Goal: Communication & Community: Answer question/provide support

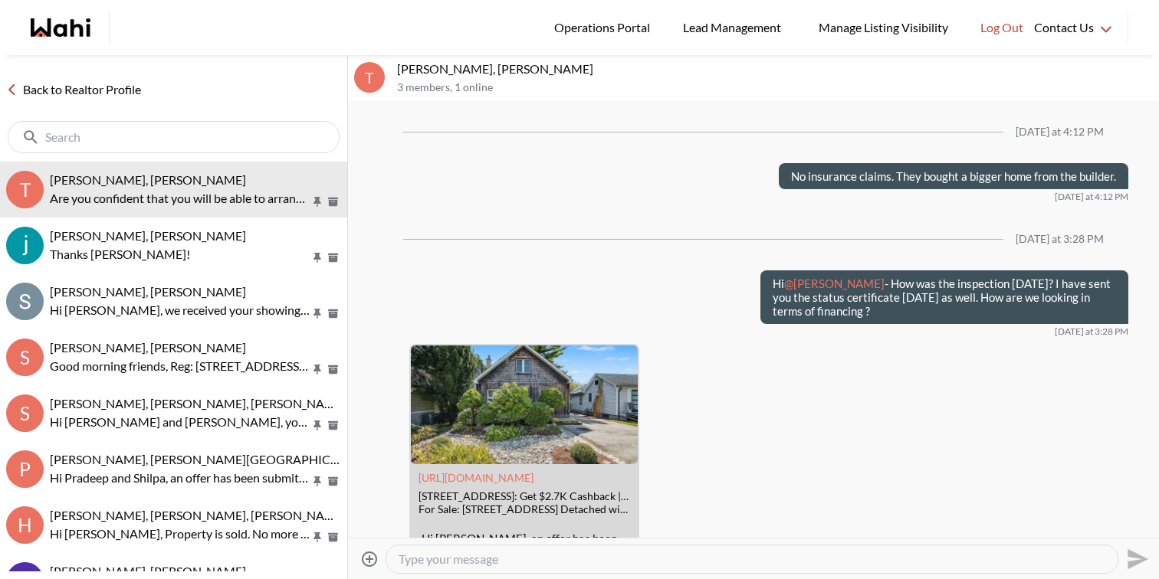
scroll to position [2000, 0]
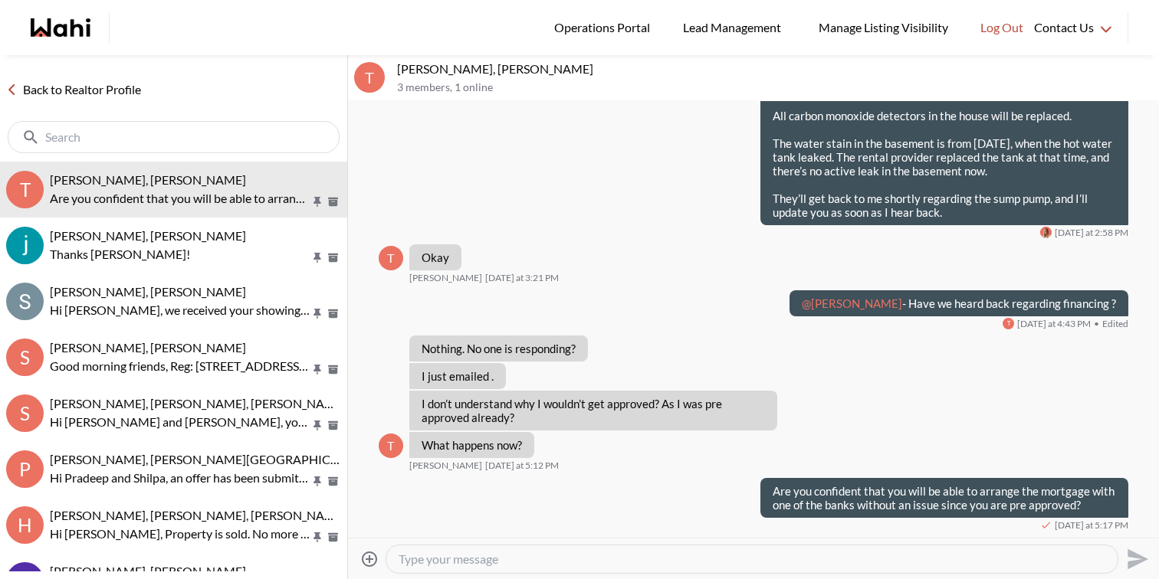
click at [232, 136] on input "text" at bounding box center [175, 137] width 260 height 15
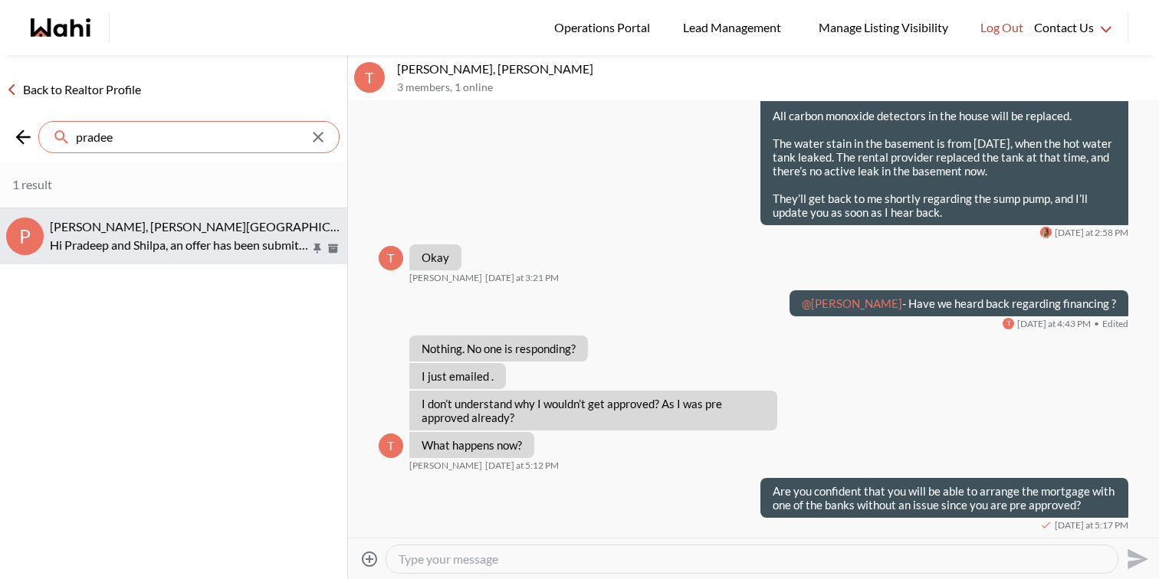
type input "pradee"
click at [162, 223] on span "[PERSON_NAME], [PERSON_NAME][GEOGRAPHIC_DATA]" at bounding box center [210, 226] width 320 height 15
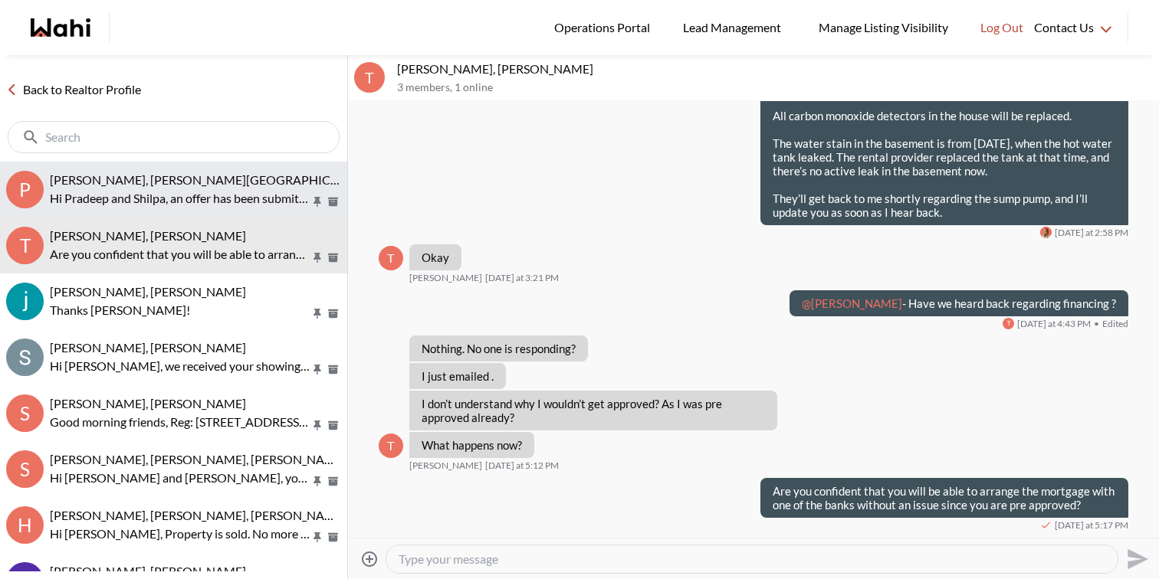
click at [229, 192] on p "Hi Pradeep and Shilpa, an offer has been submitted for 131 Reeve Dr, Markham, O…" at bounding box center [180, 198] width 261 height 18
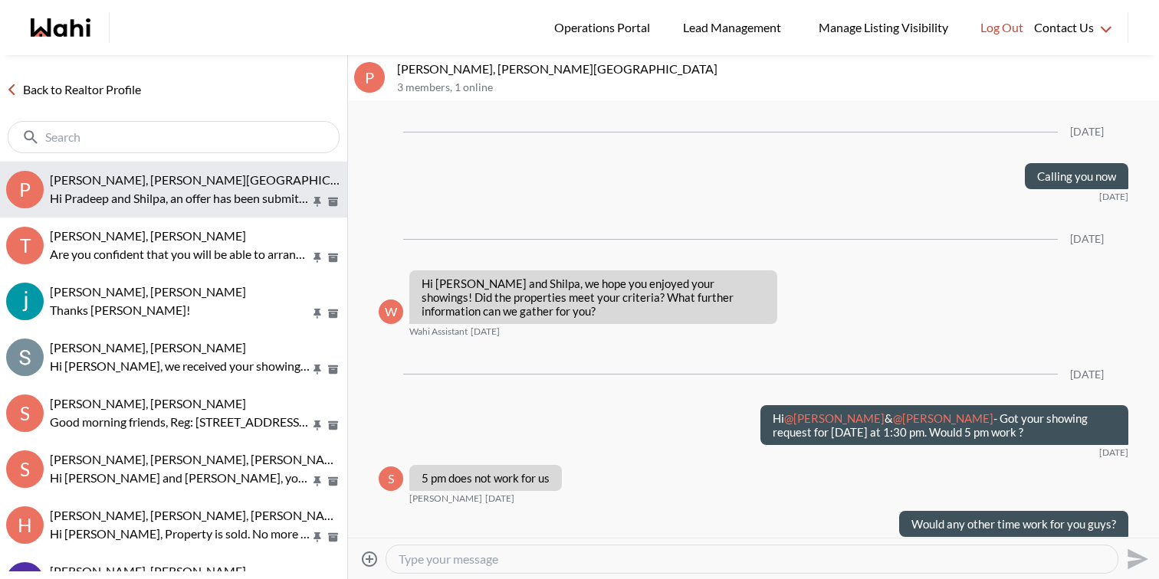
scroll to position [3275, 0]
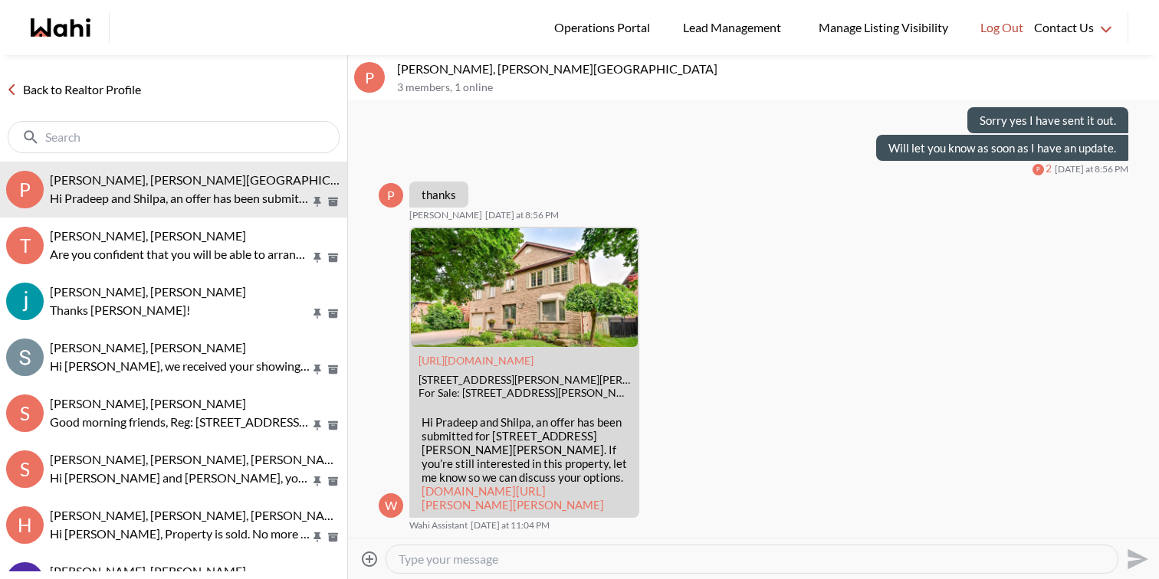
click at [531, 550] on div at bounding box center [751, 560] width 731 height 28
click at [530, 561] on textarea "Type your message" at bounding box center [752, 559] width 707 height 15
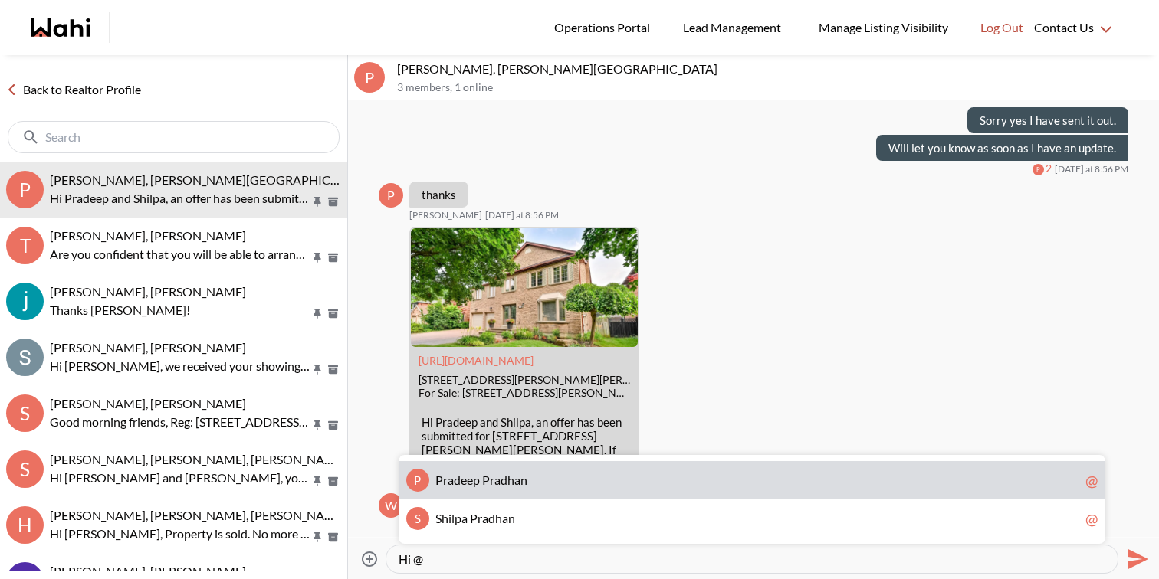
click at [518, 489] on div "P P r a d e e p P r a d h a n @" at bounding box center [752, 480] width 707 height 38
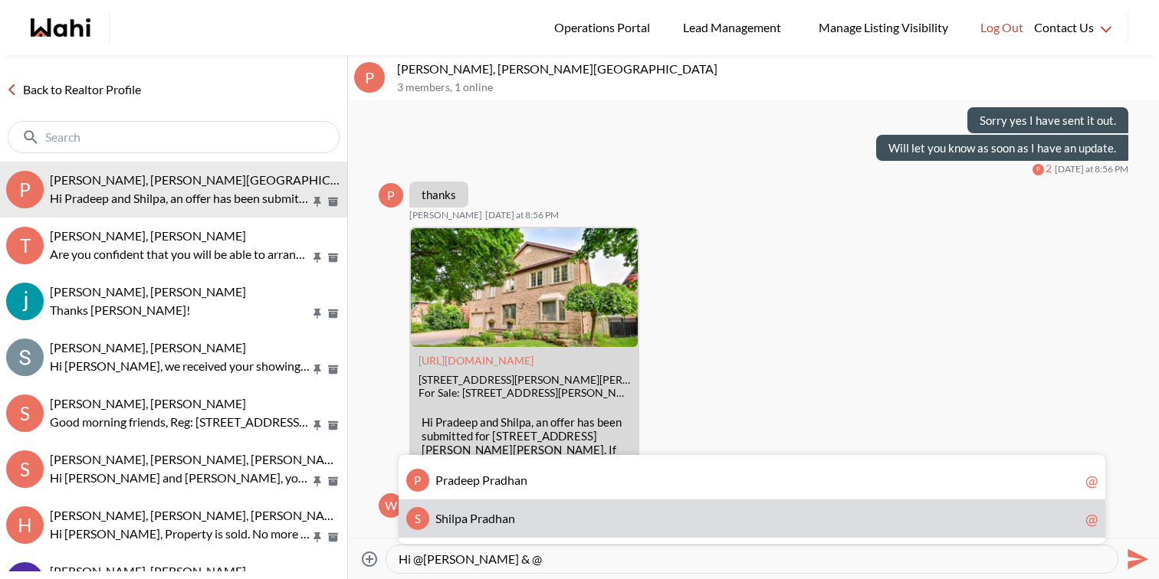
click at [510, 520] on span "n" at bounding box center [511, 518] width 7 height 15
type textarea "Hi @Pradeep Pradhan & @Shilpa Pradhan"
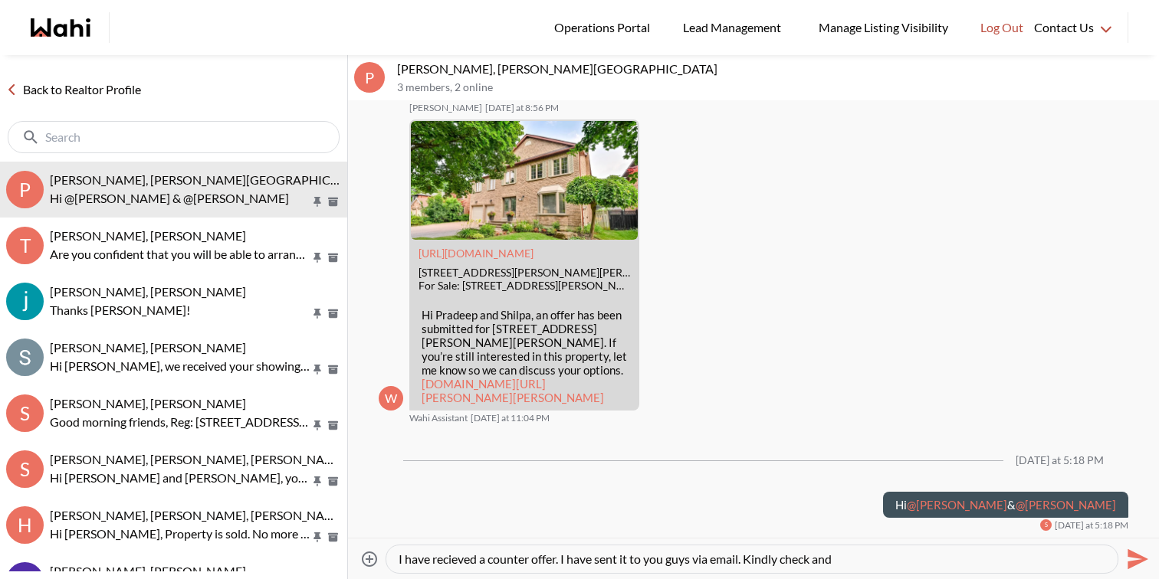
scroll to position [3382, 0]
type textarea "I have received a counter offer. I have sent it to you guys via email. Kindly c…"
click at [1141, 559] on icon "Send" at bounding box center [1137, 559] width 21 height 21
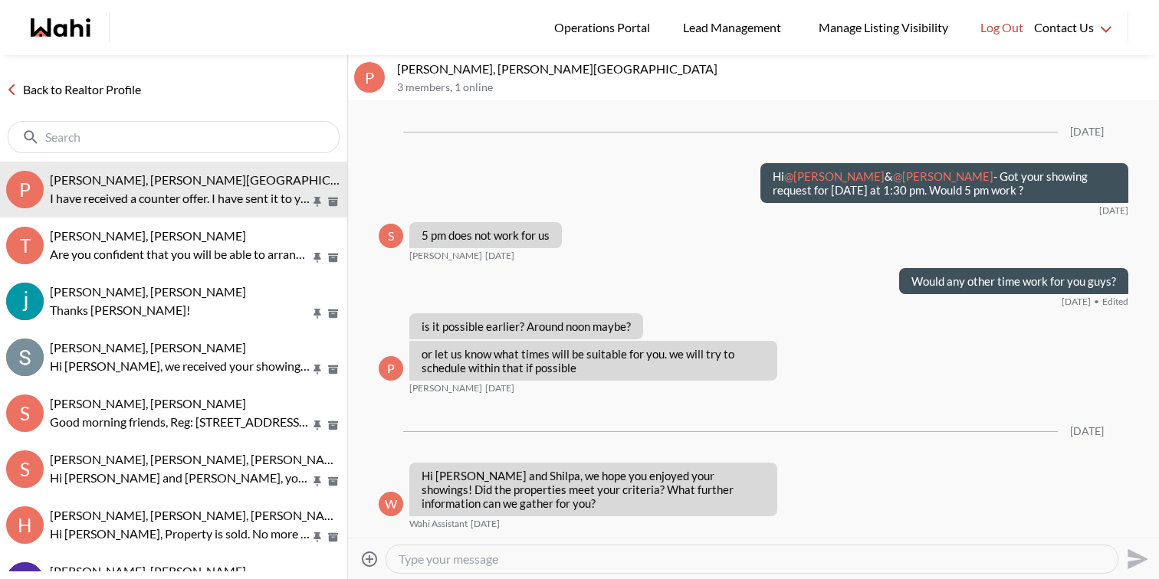
scroll to position [3181, 0]
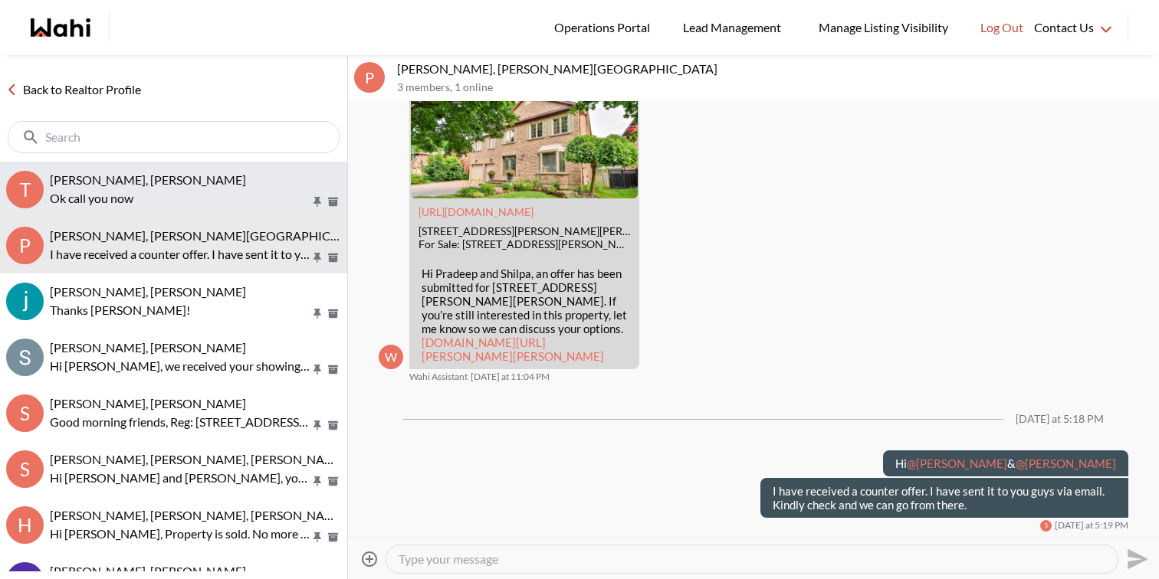
click at [162, 197] on p "Ok call you now" at bounding box center [180, 198] width 261 height 18
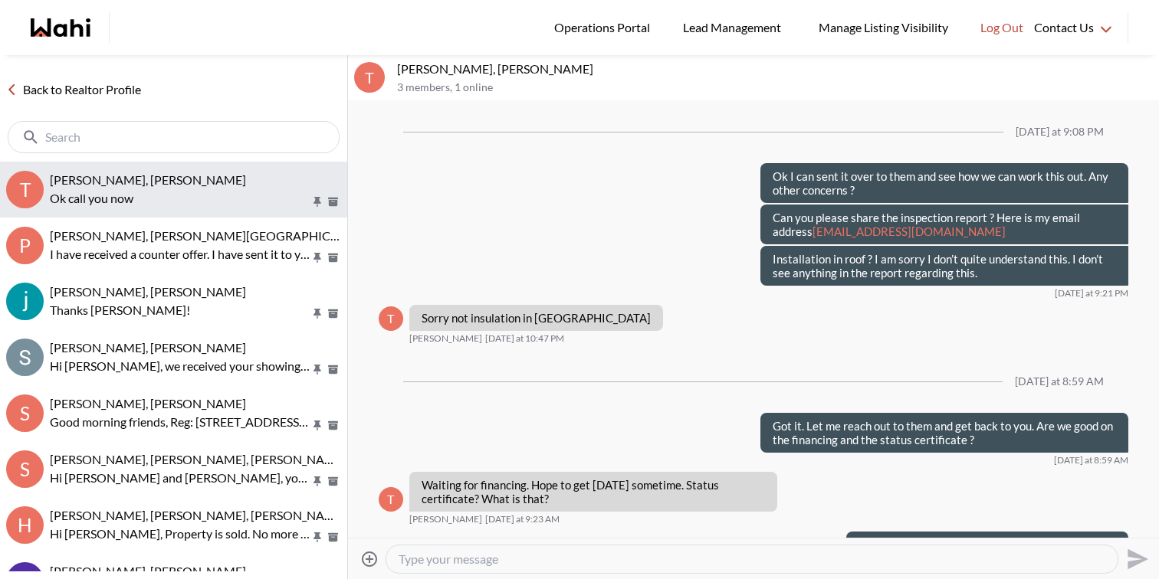
scroll to position [1421, 0]
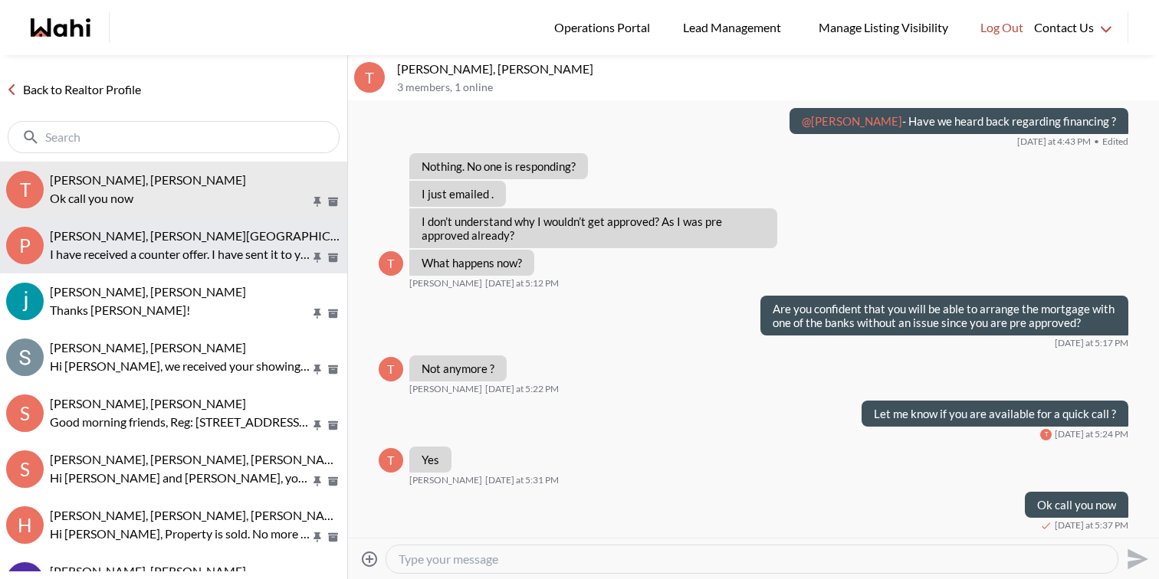
click at [170, 245] on p "I have received a counter offer. I have sent it to you guys via email. Kindly c…" at bounding box center [180, 254] width 261 height 18
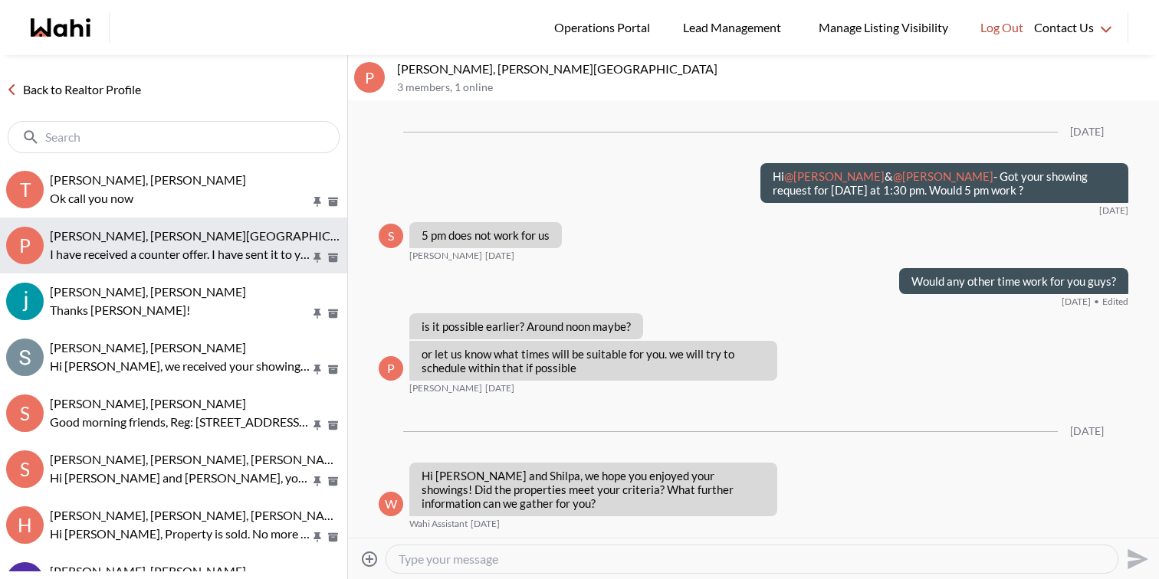
scroll to position [3181, 0]
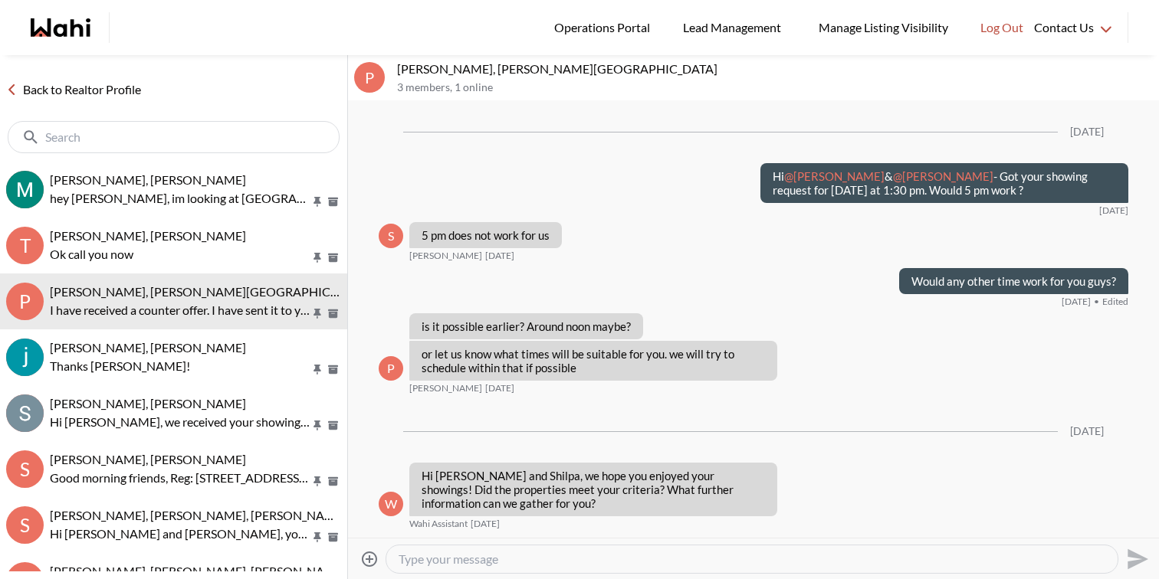
scroll to position [3181, 0]
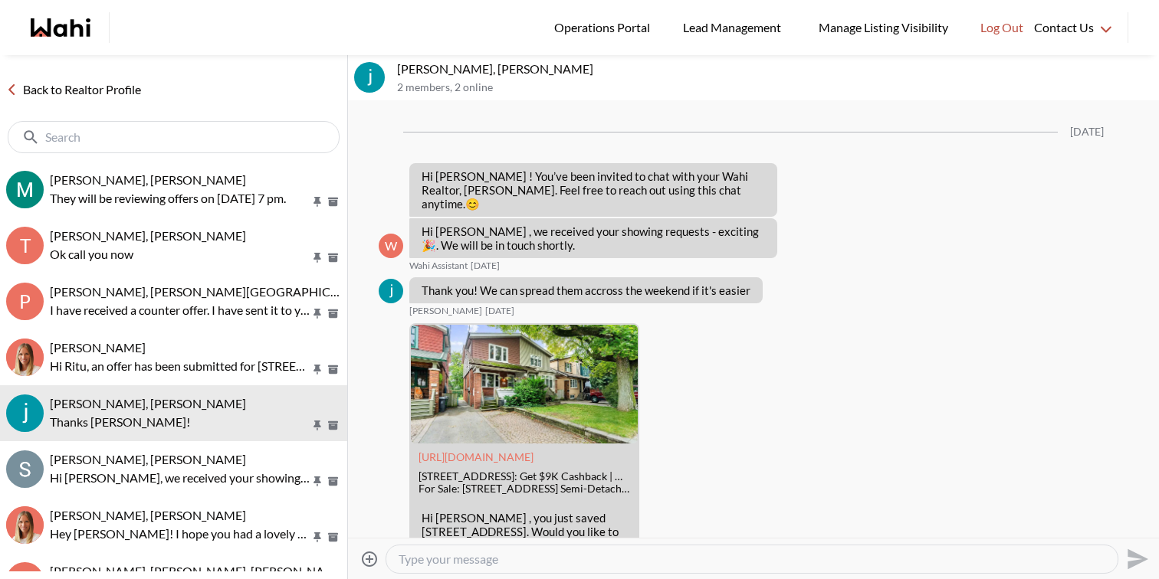
scroll to position [6128, 0]
